Goal: Transaction & Acquisition: Purchase product/service

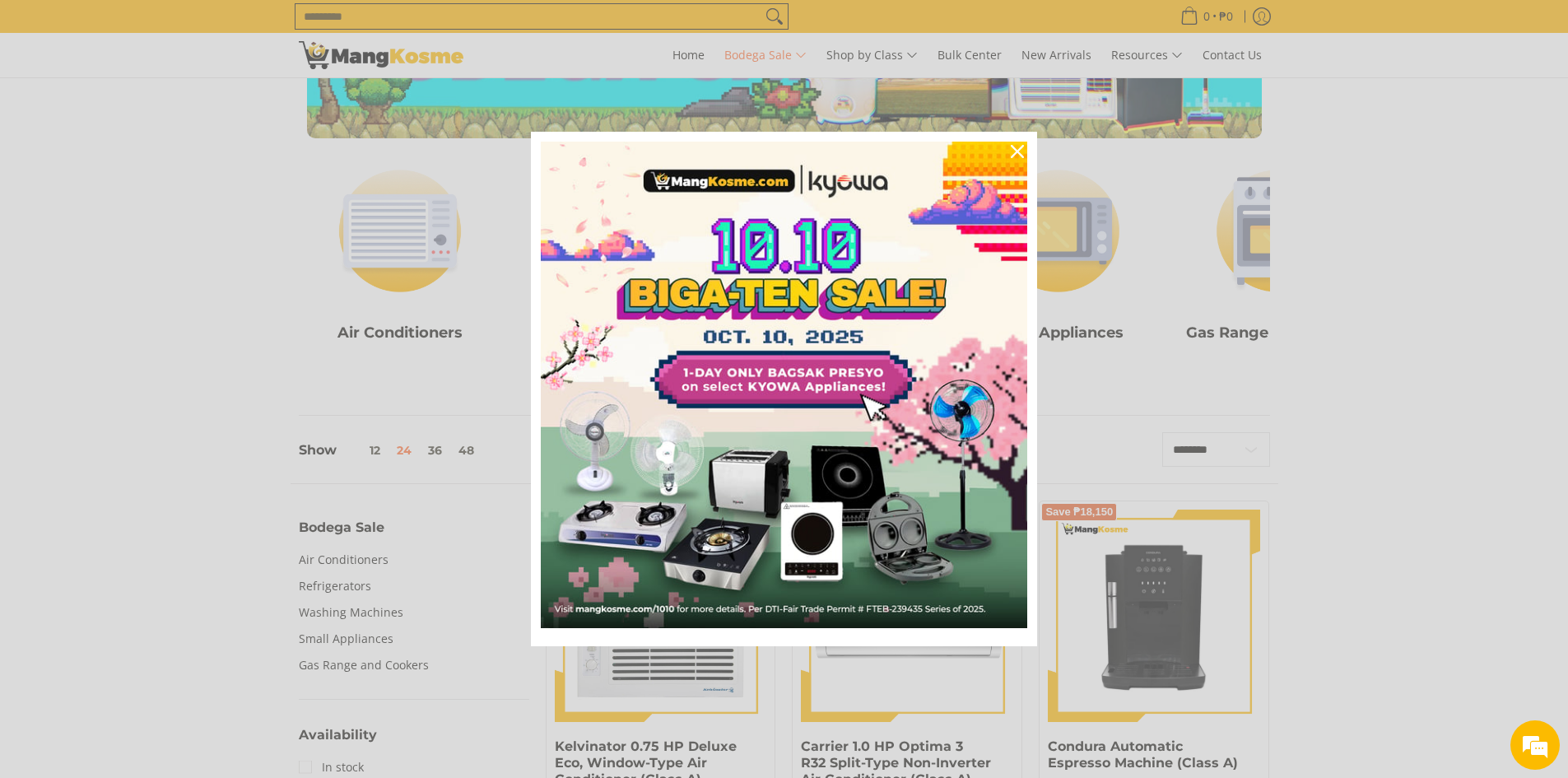
scroll to position [330, 0]
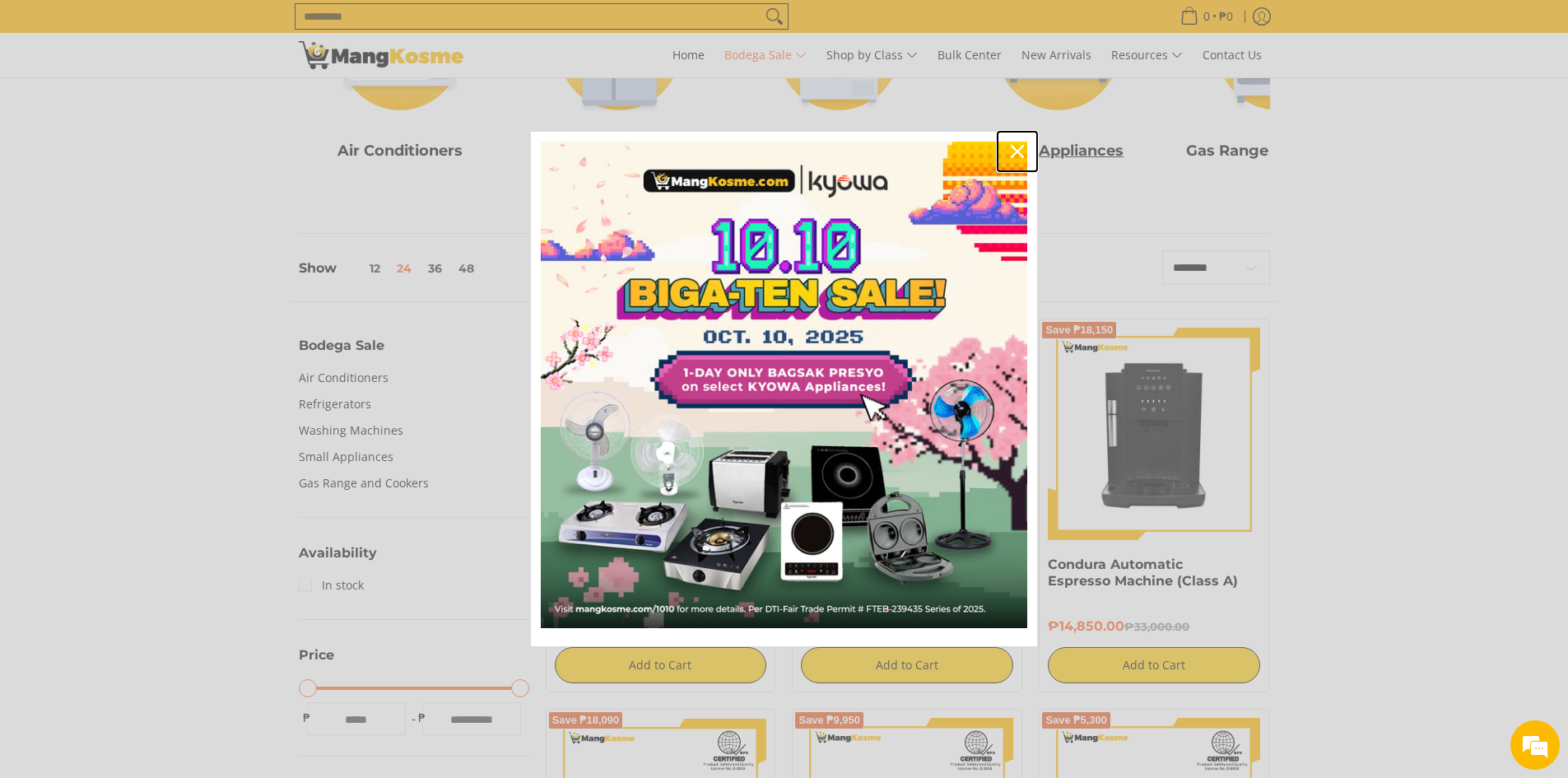
click at [1016, 148] on icon "close icon" at bounding box center [1018, 152] width 14 height 14
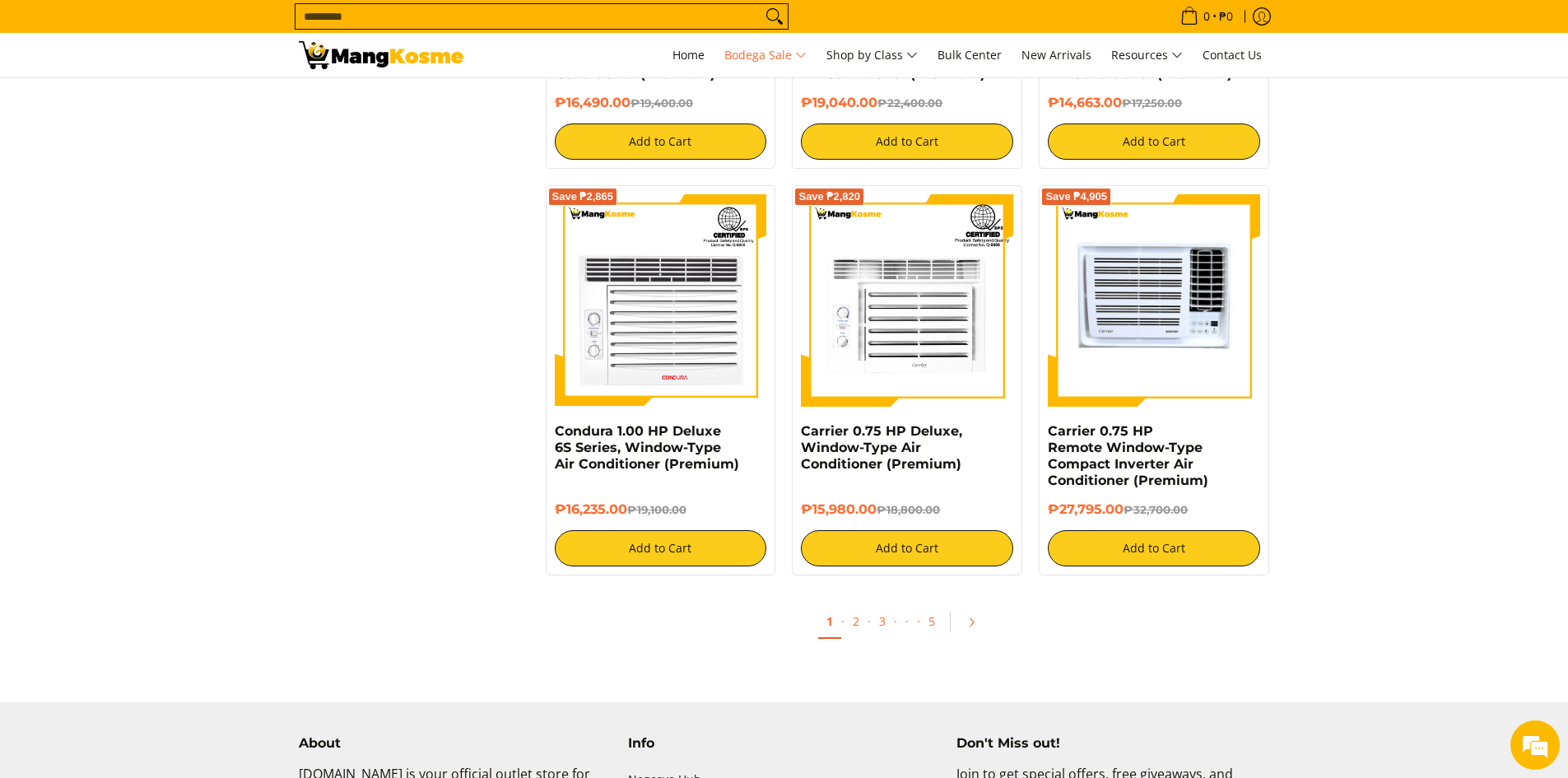
scroll to position [3538, 0]
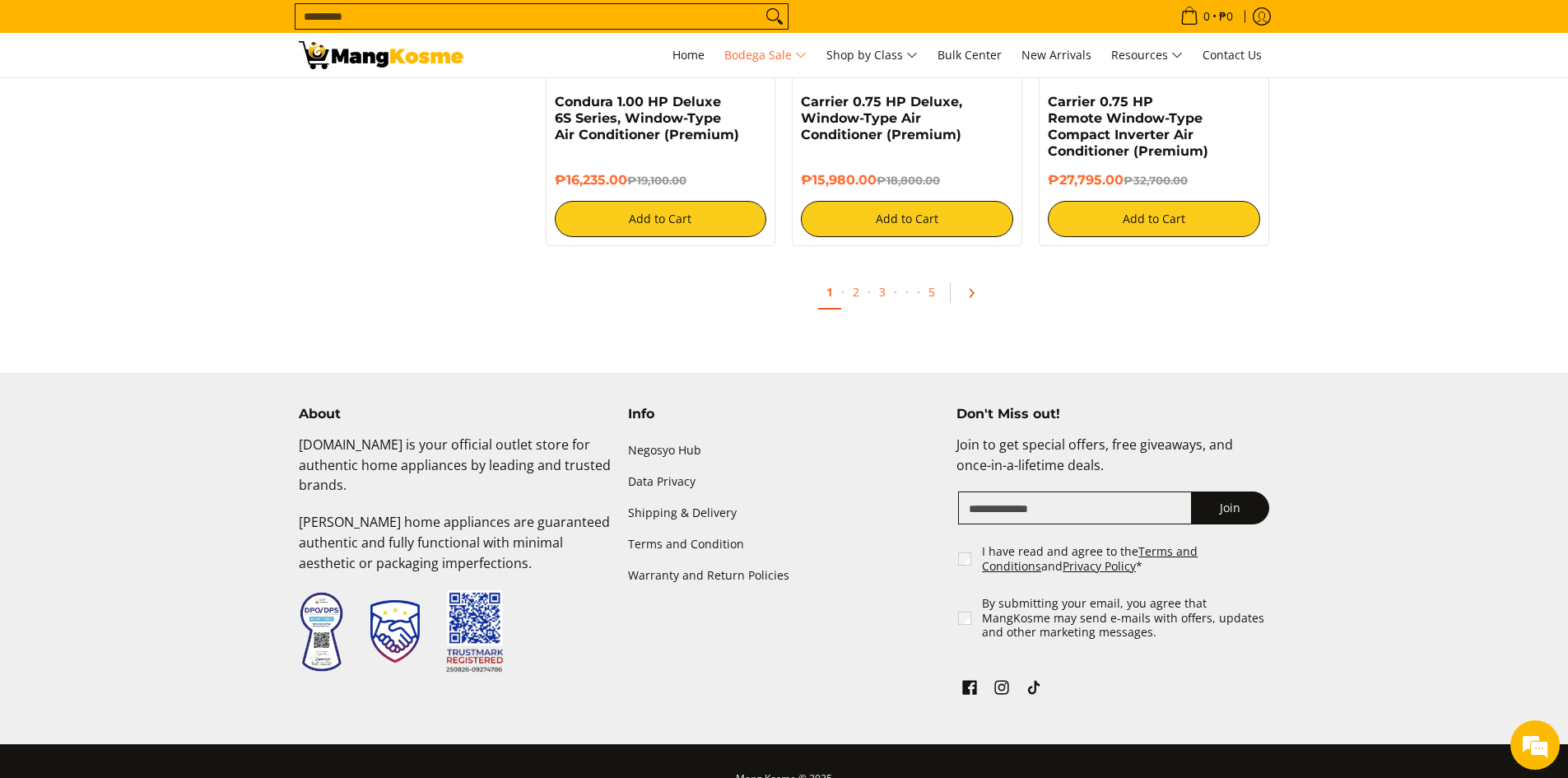
click at [972, 289] on icon "Pagination" at bounding box center [972, 293] width 12 height 12
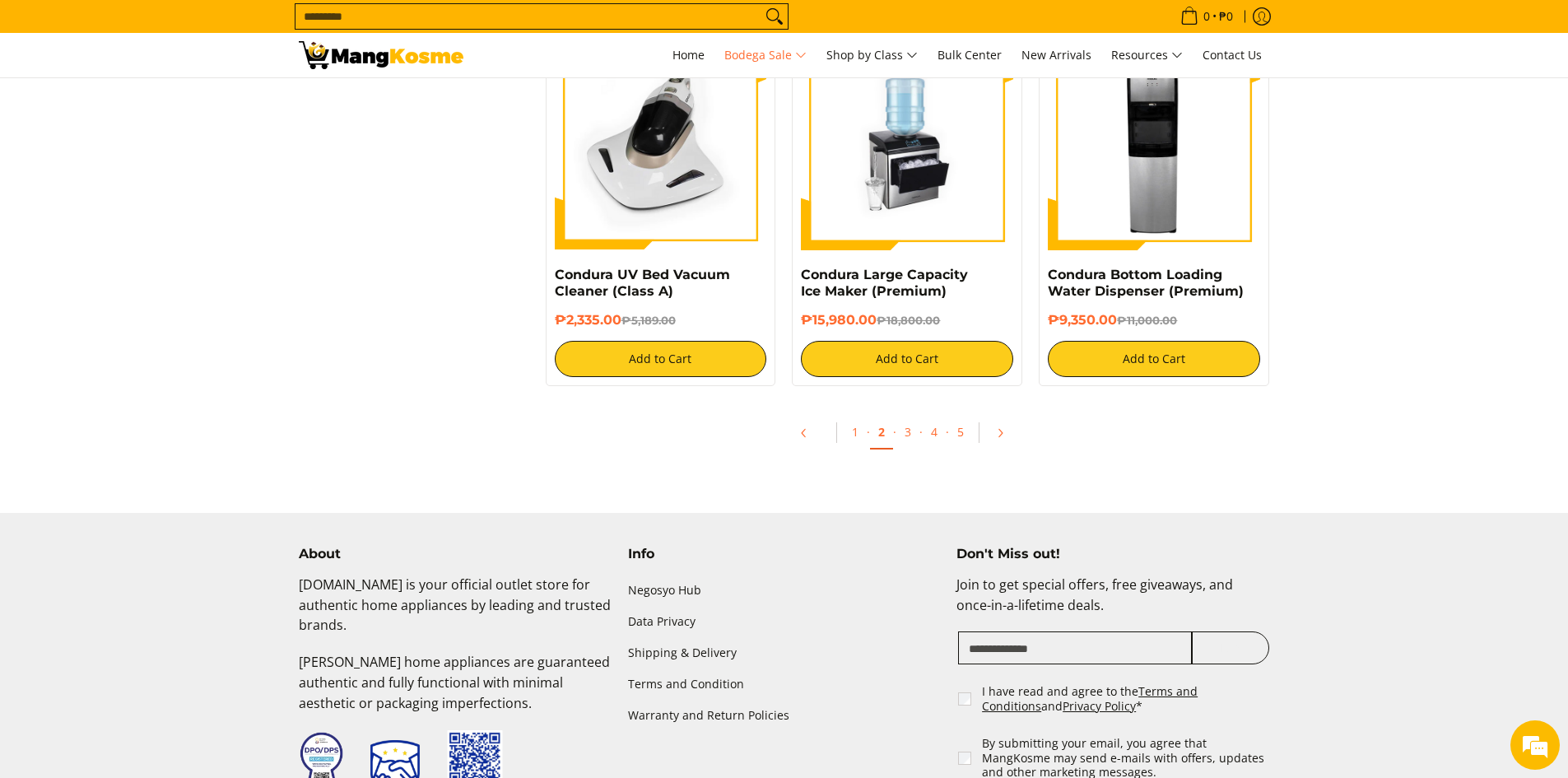
scroll to position [3538, 0]
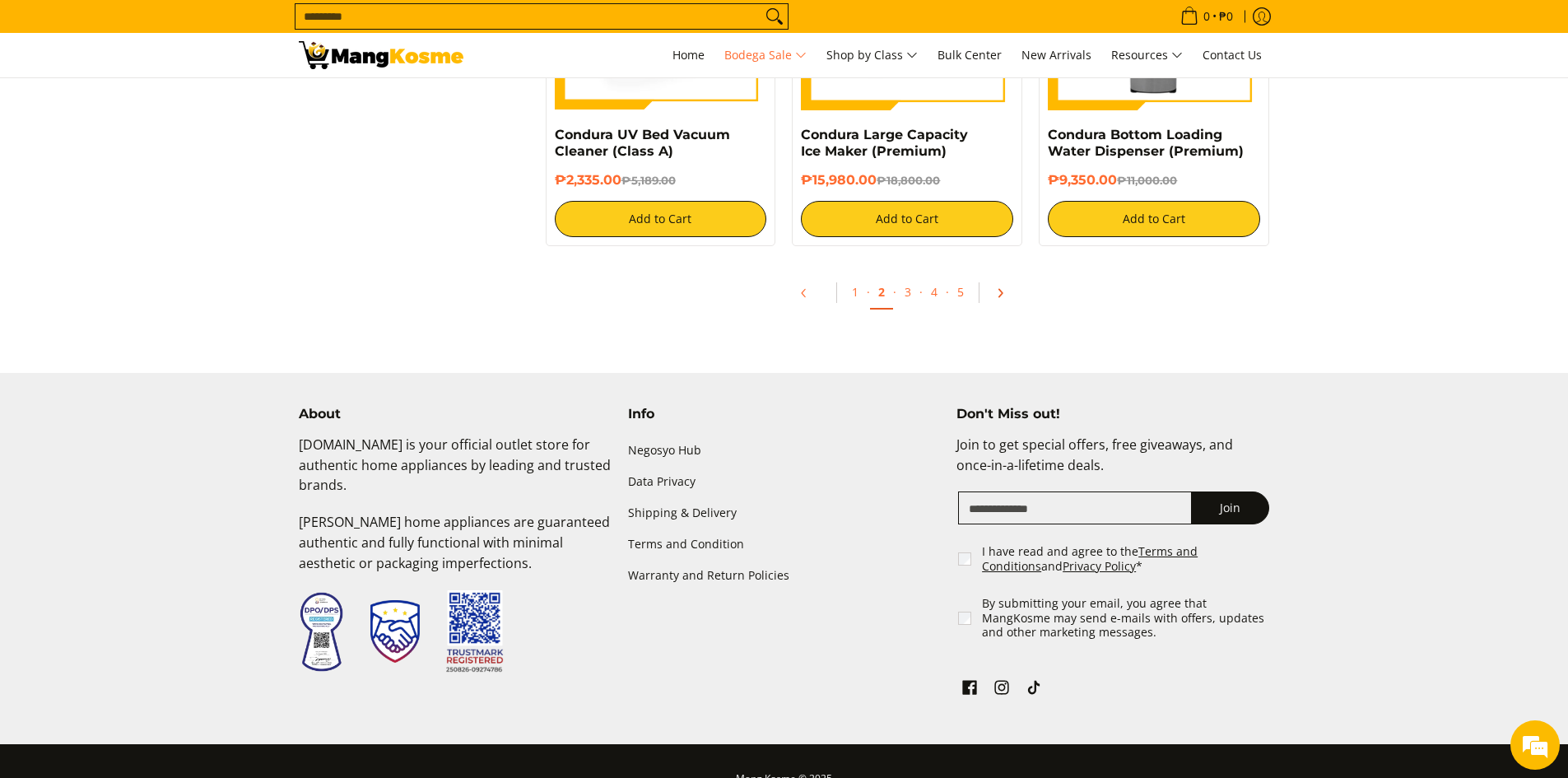
click at [1000, 292] on icon "Pagination" at bounding box center [1000, 292] width 3 height 8
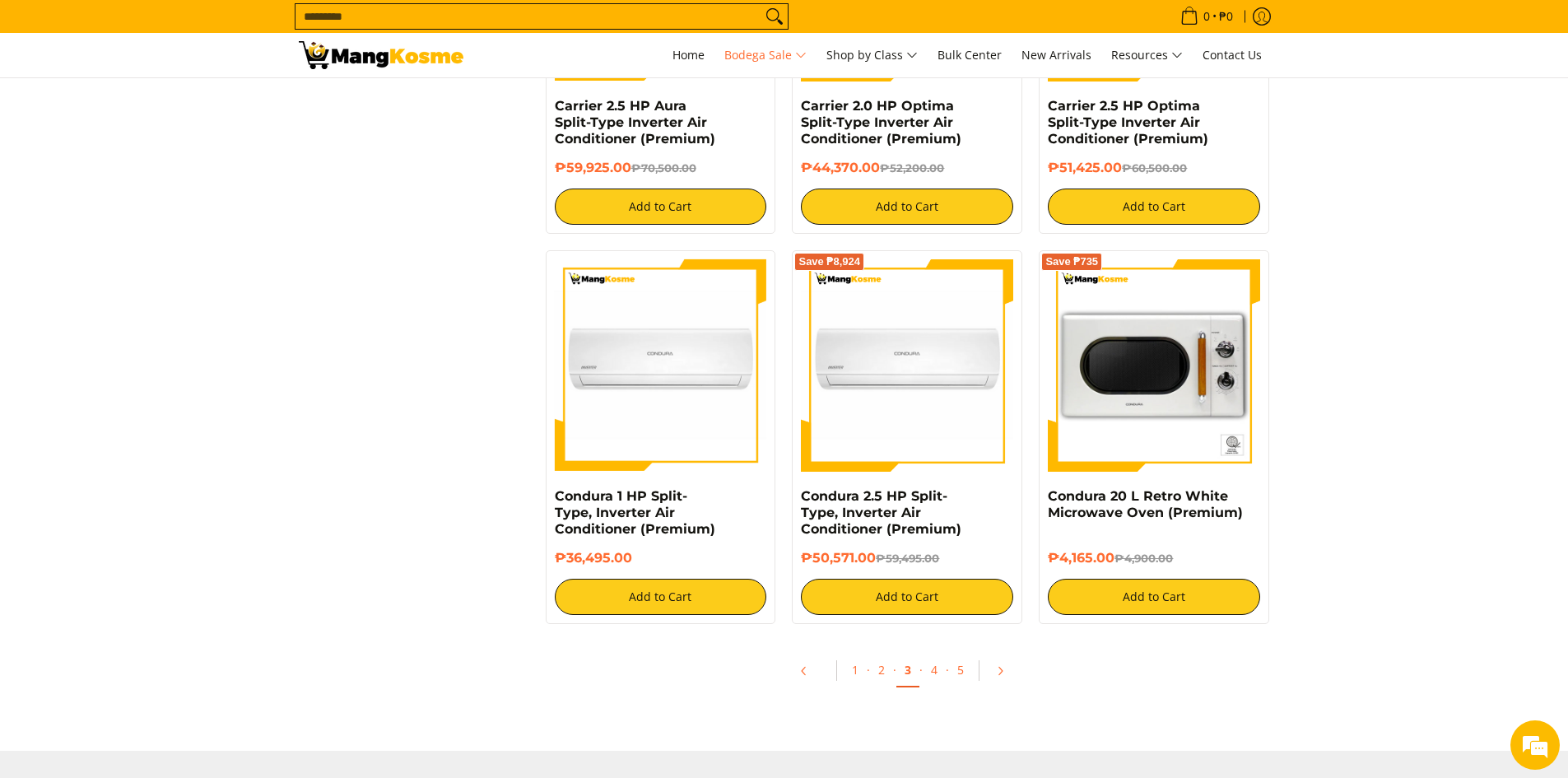
scroll to position [3292, 0]
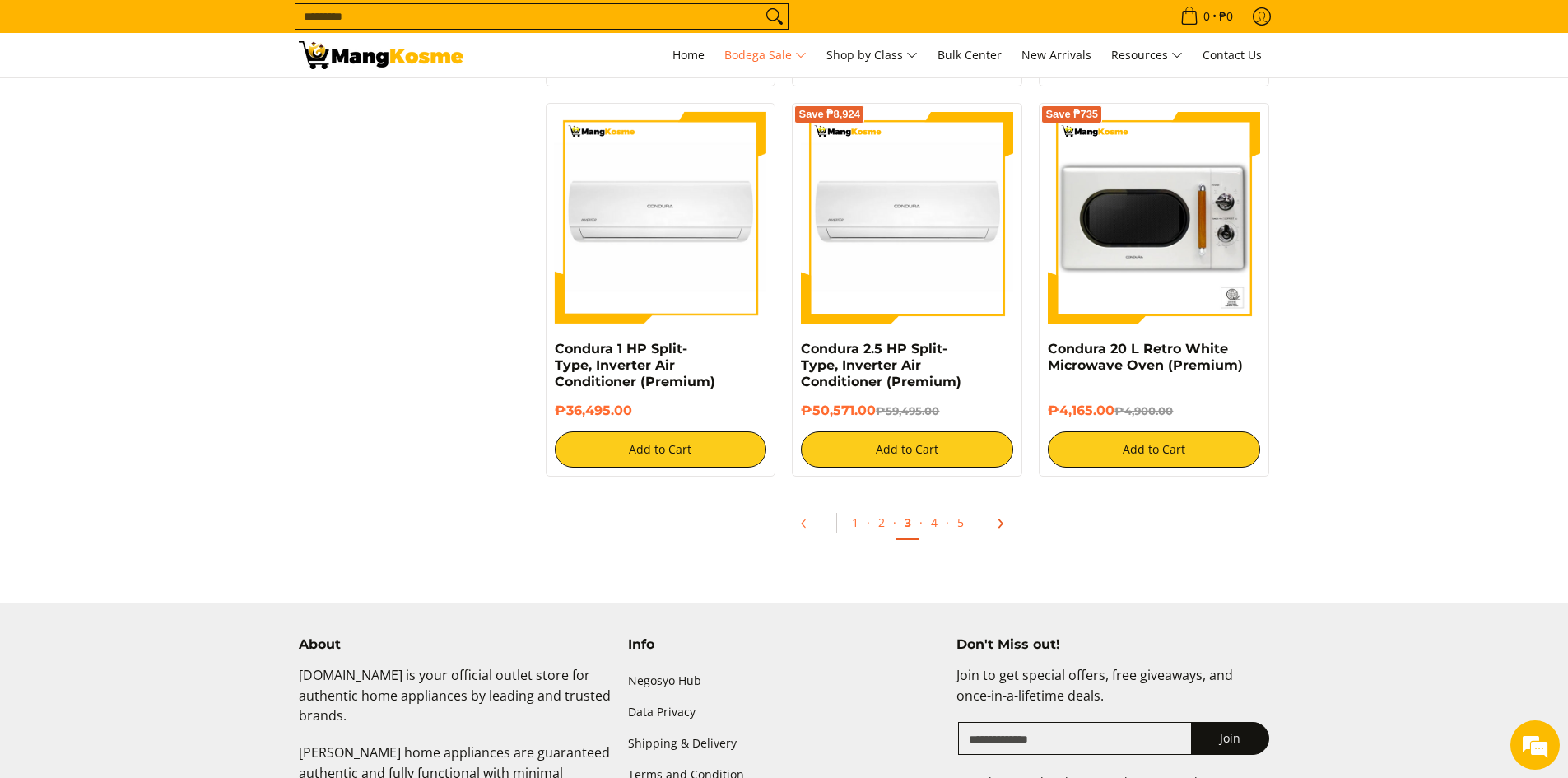
click at [998, 520] on icon "Pagination" at bounding box center [1000, 523] width 12 height 12
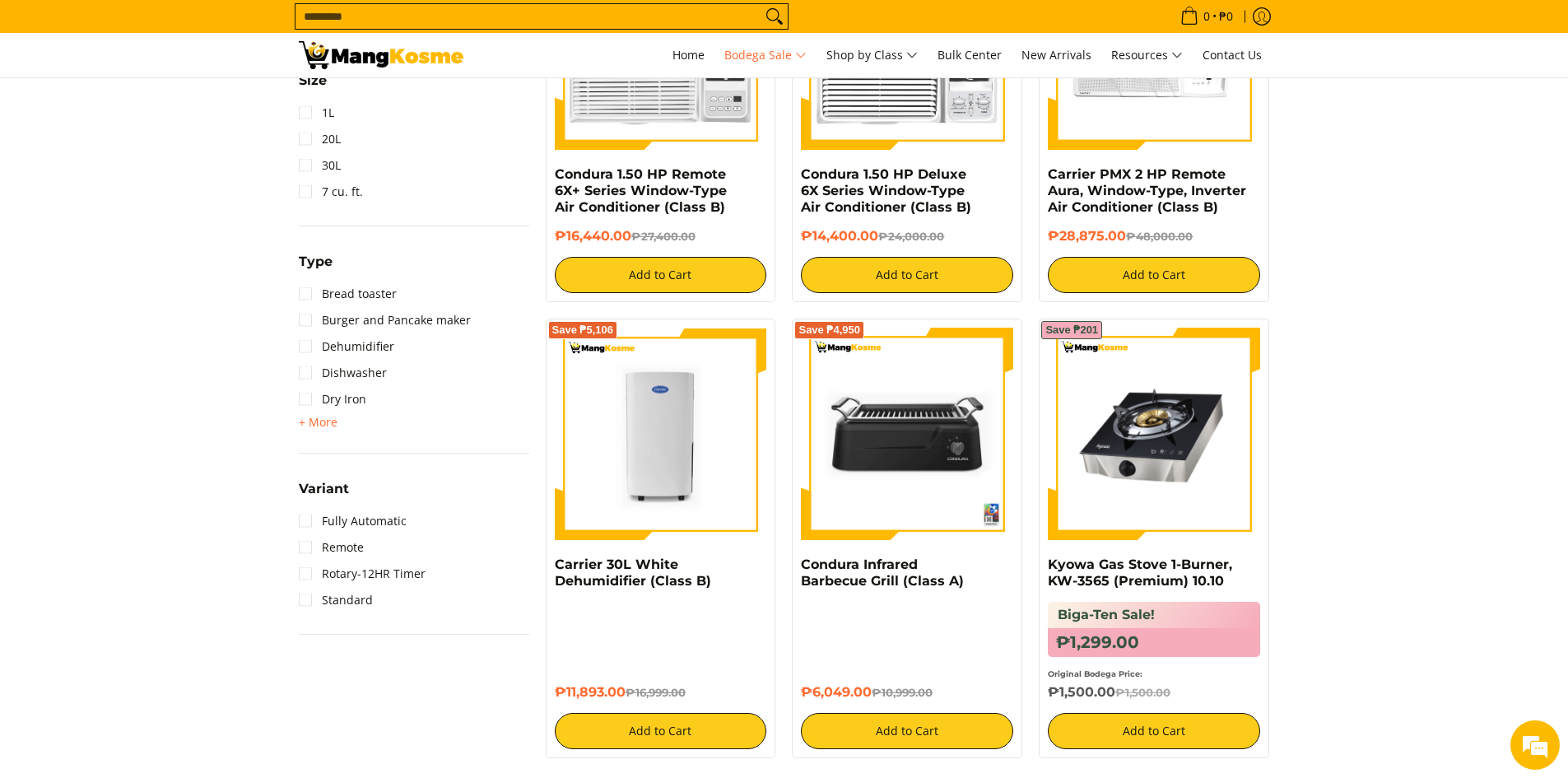
scroll to position [2057, 0]
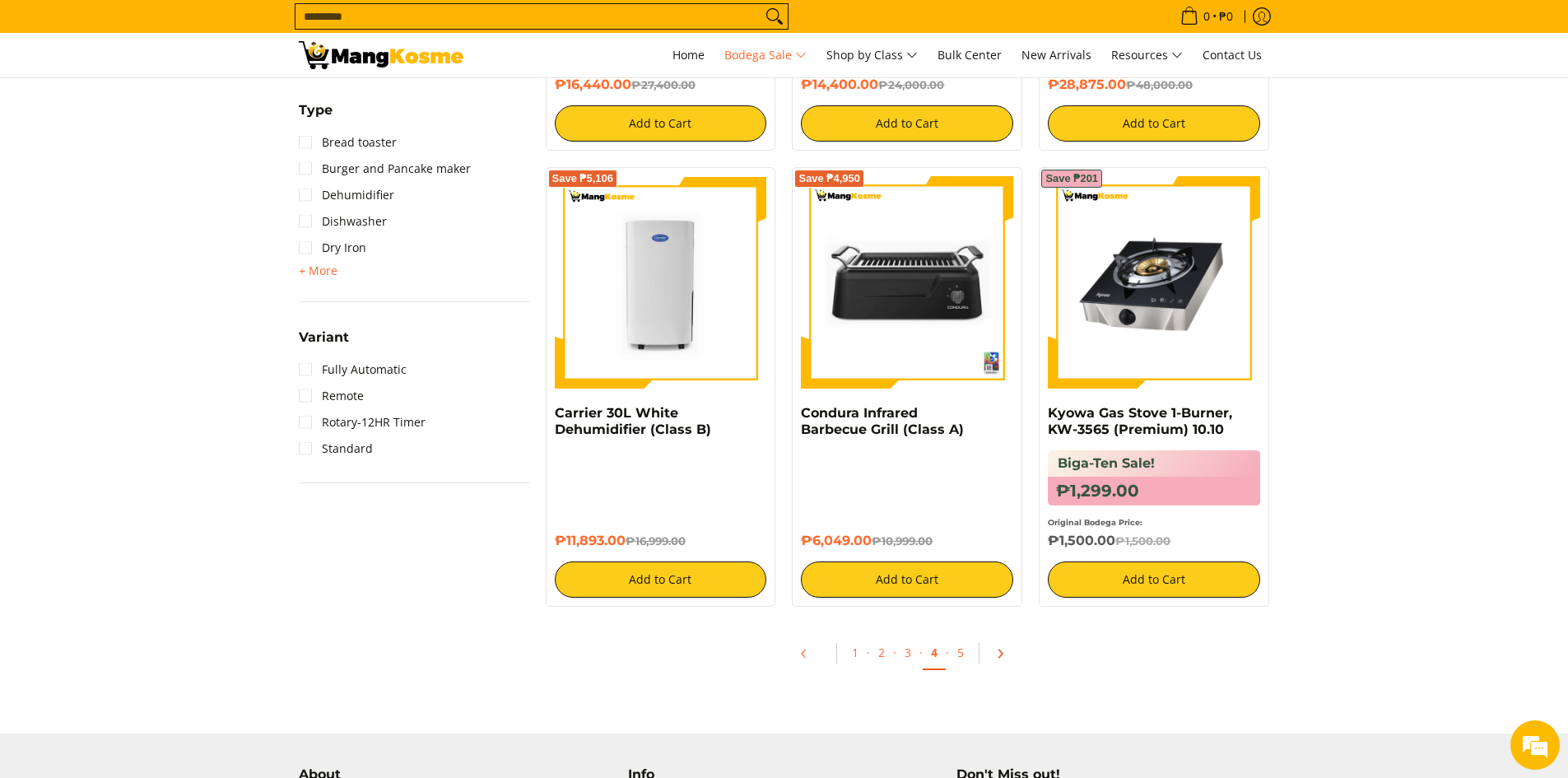
click at [1005, 653] on link "Pagination" at bounding box center [1006, 653] width 40 height 28
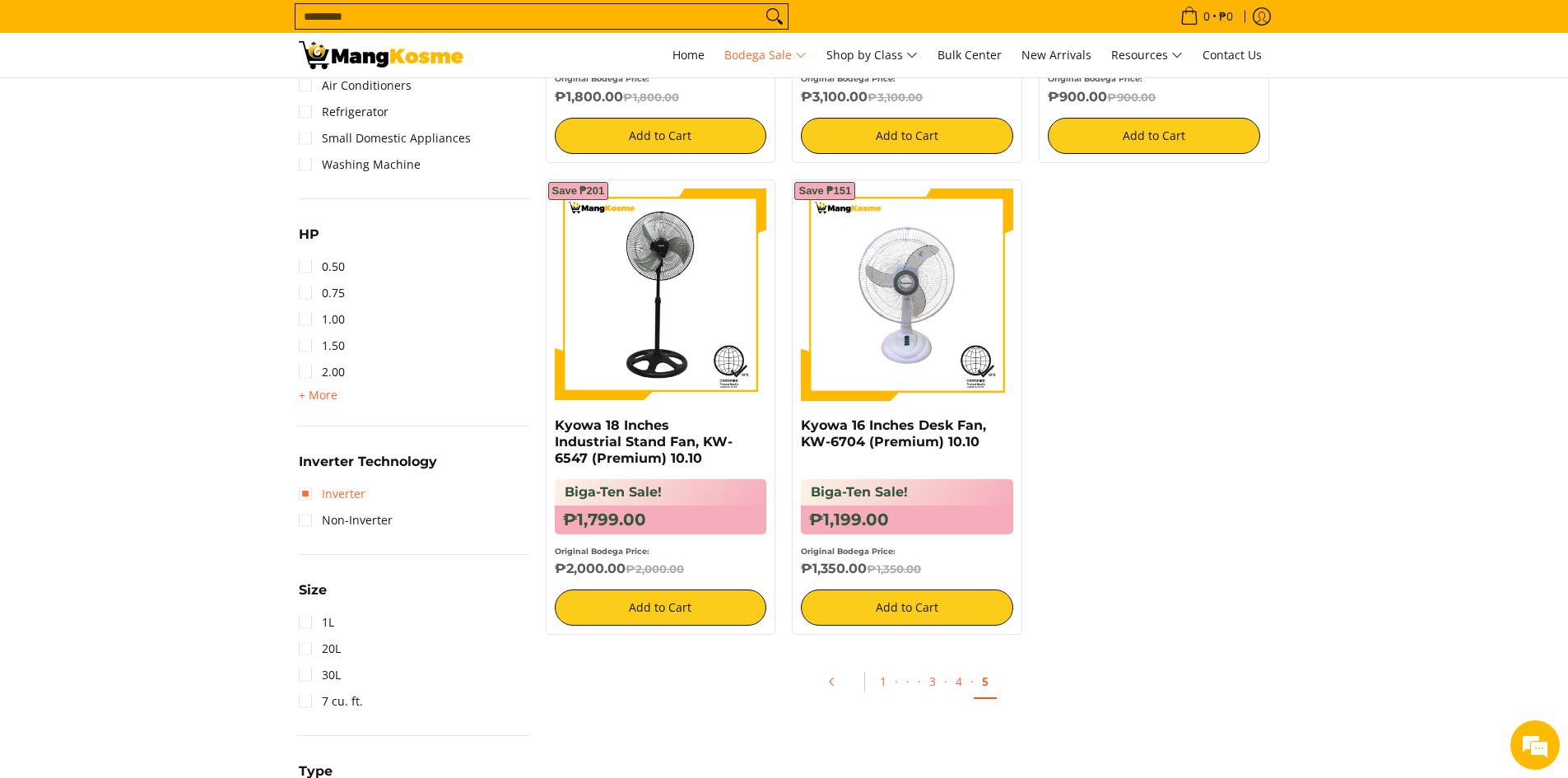
click at [336, 490] on link "Inverter" at bounding box center [332, 493] width 66 height 26
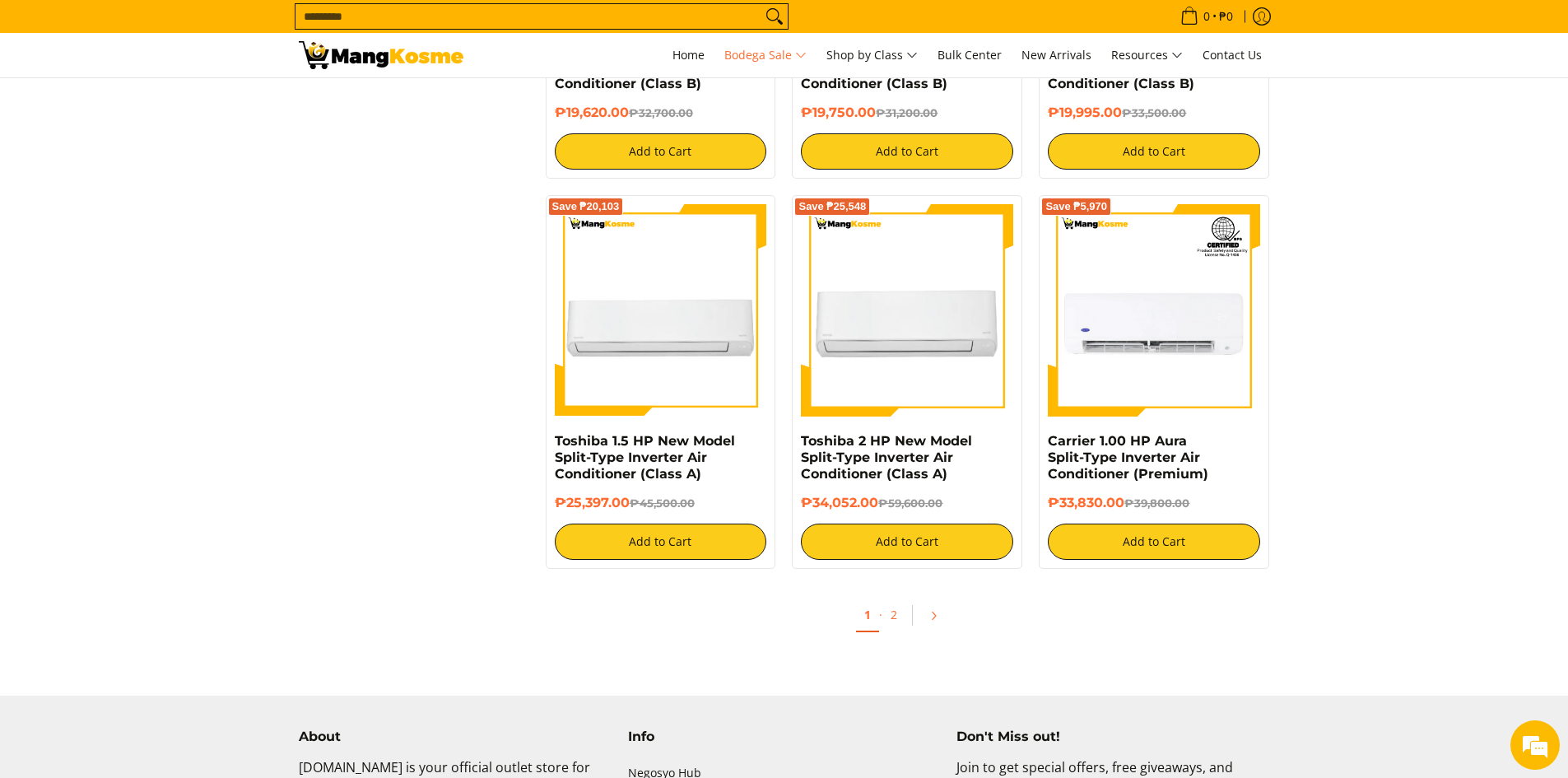
scroll to position [3381, 0]
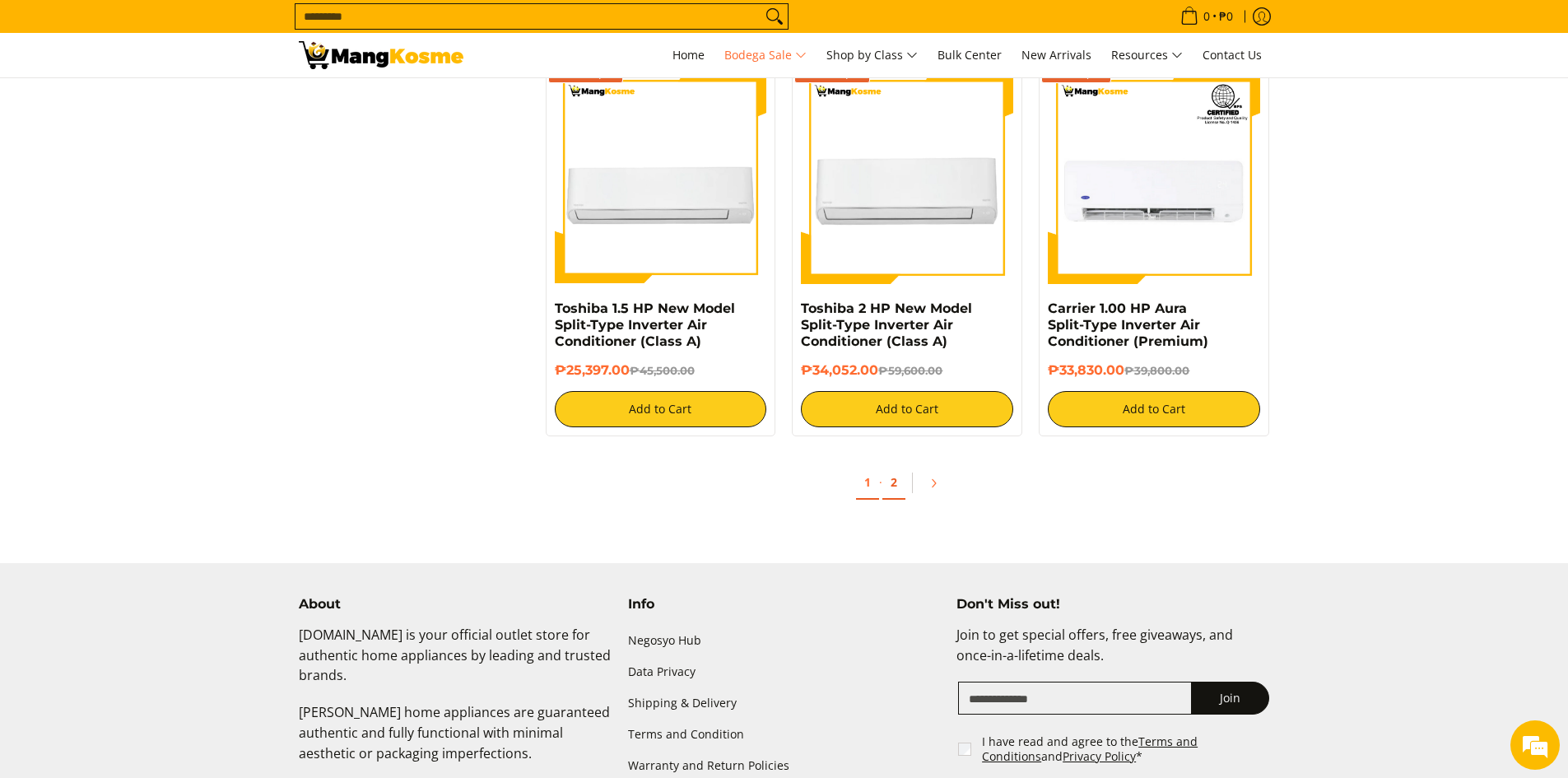
click at [892, 481] on link "2" at bounding box center [894, 482] width 23 height 34
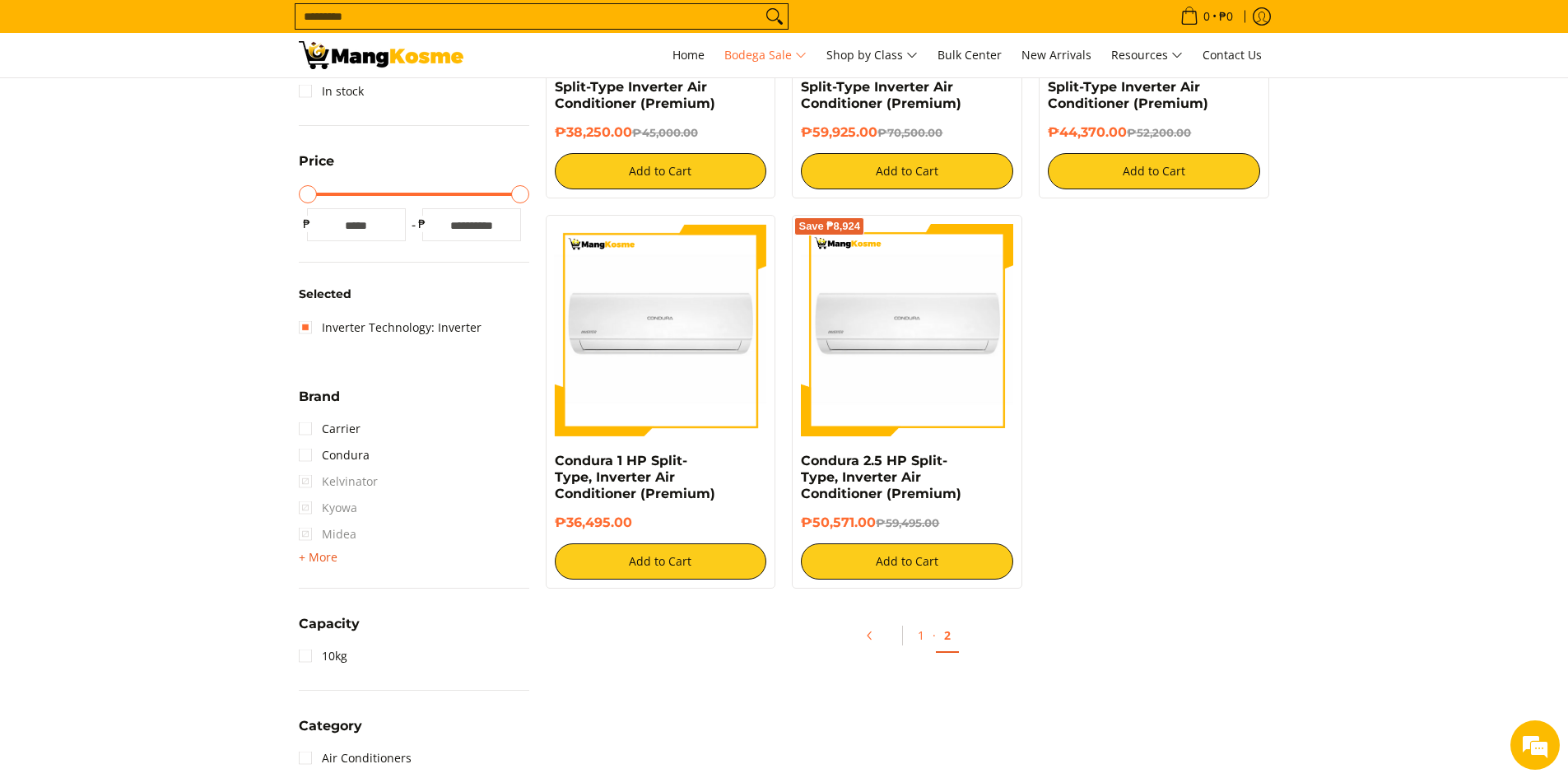
click at [327, 554] on span "+ More" at bounding box center [319, 557] width 39 height 14
click at [341, 633] on link "Toshiba" at bounding box center [332, 639] width 66 height 26
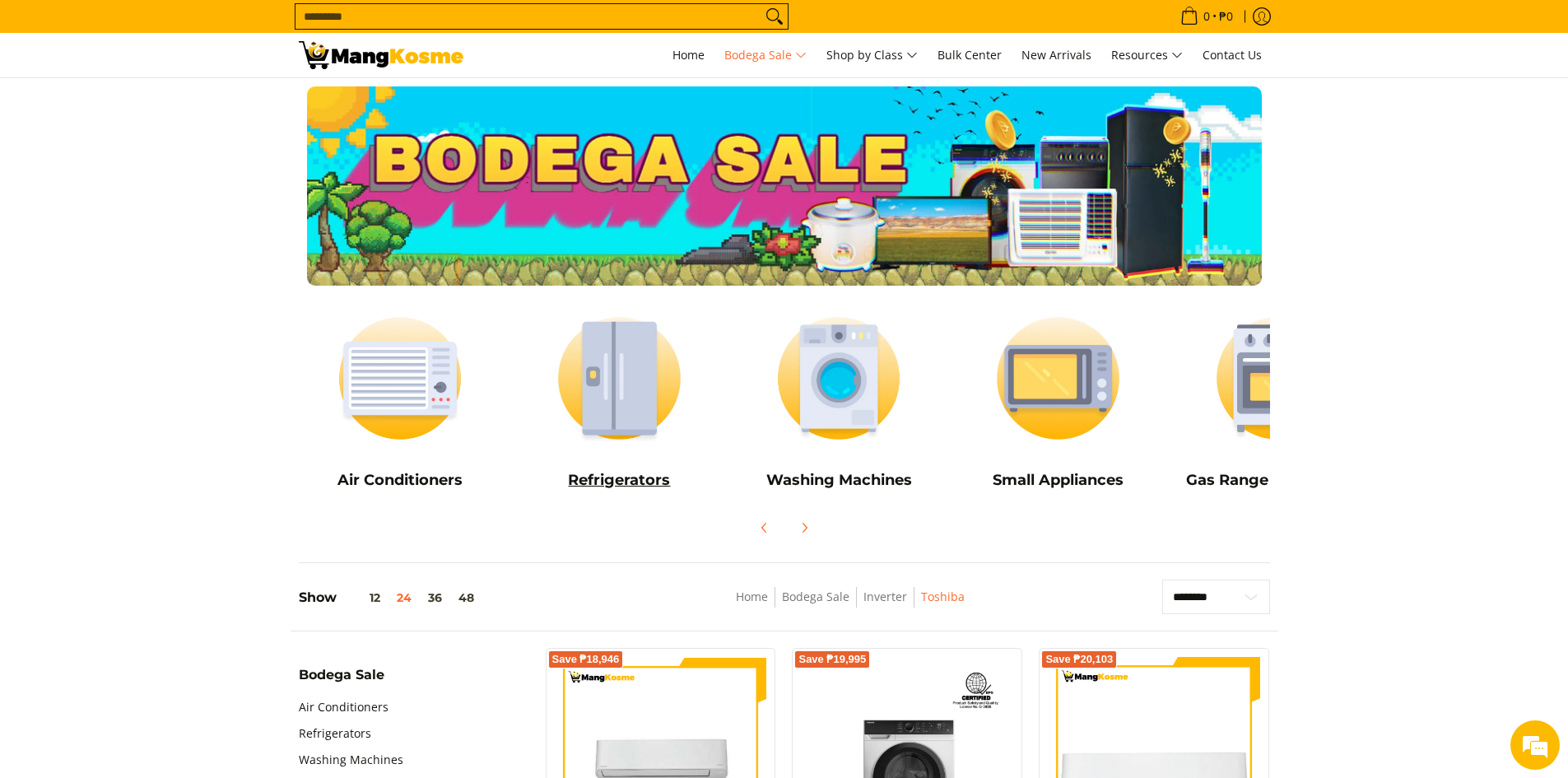
click at [615, 385] on img at bounding box center [618, 378] width 203 height 152
